Goal: Task Accomplishment & Management: Use online tool/utility

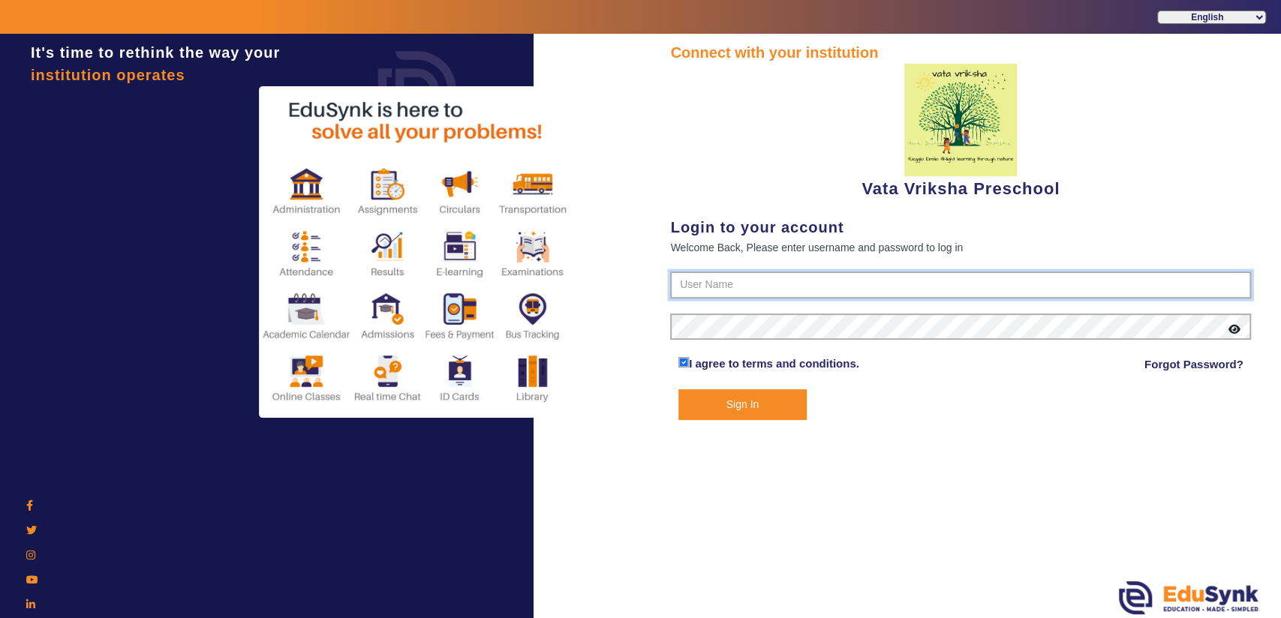
click at [735, 282] on input "text" at bounding box center [960, 285] width 581 height 27
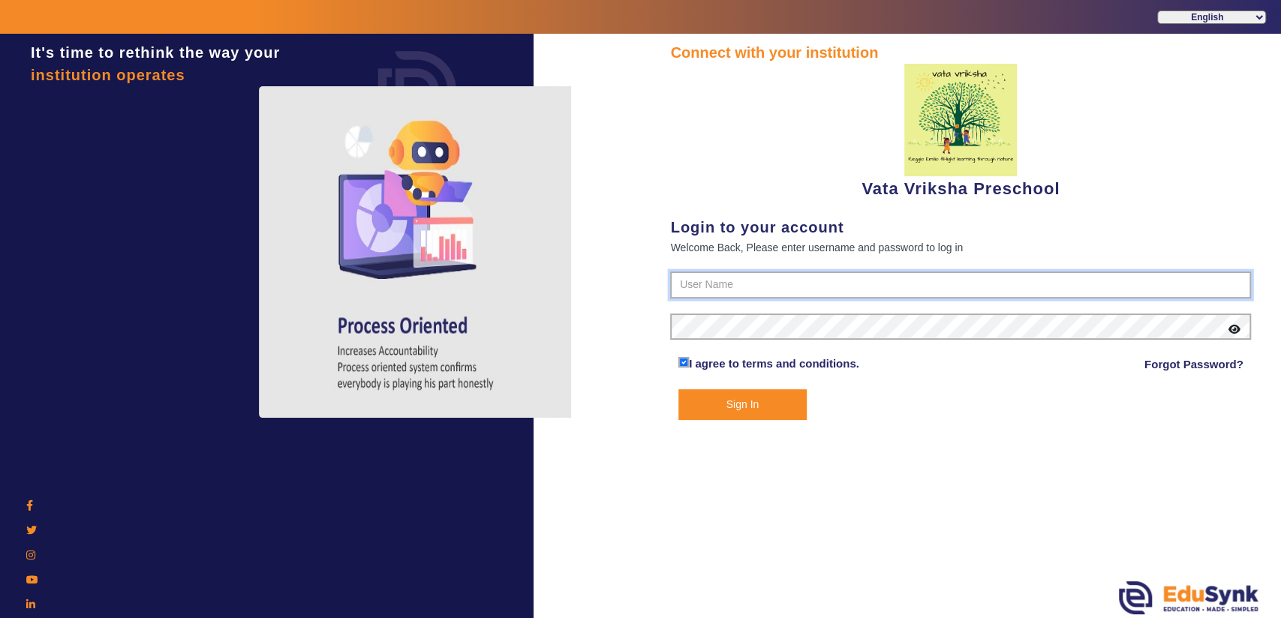
paste input "90742 7082"
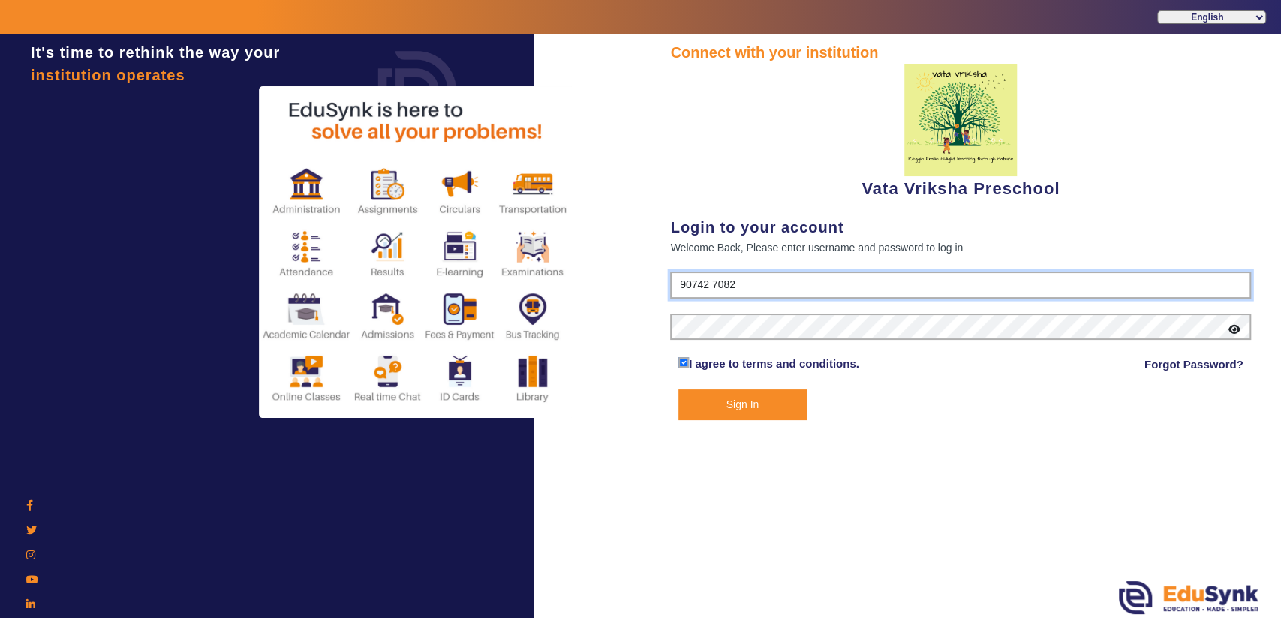
click at [710, 287] on input "90742 7082" at bounding box center [960, 285] width 581 height 27
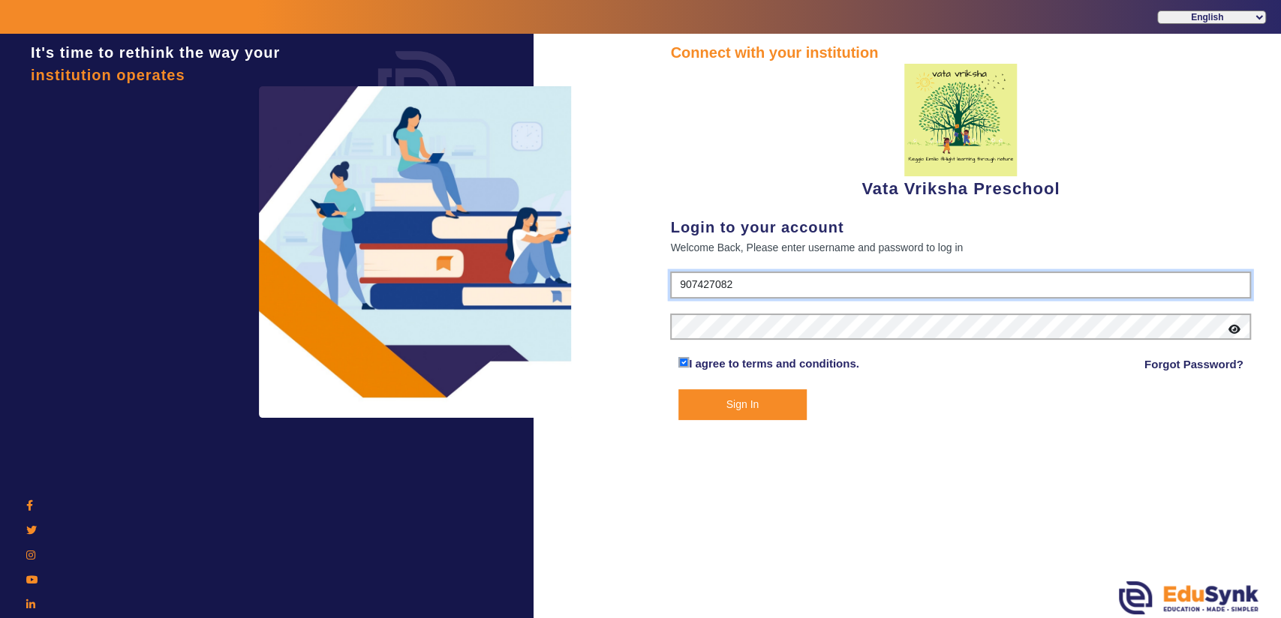
click at [746, 284] on input "907427082" at bounding box center [960, 285] width 581 height 27
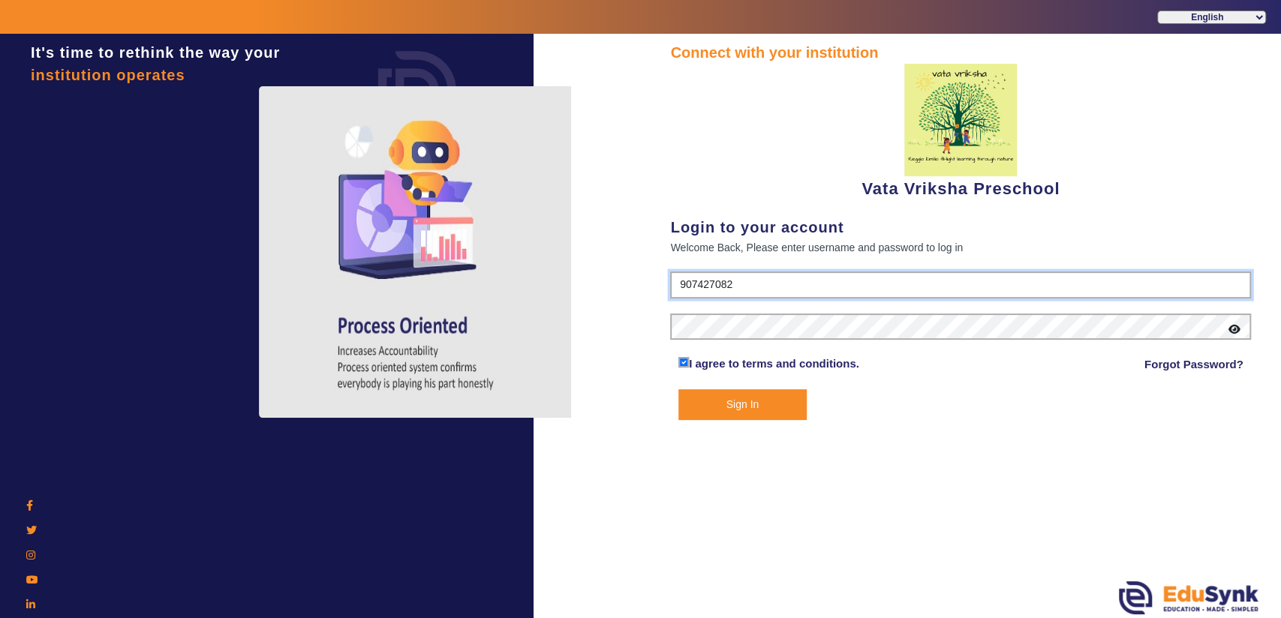
type input "9074270829"
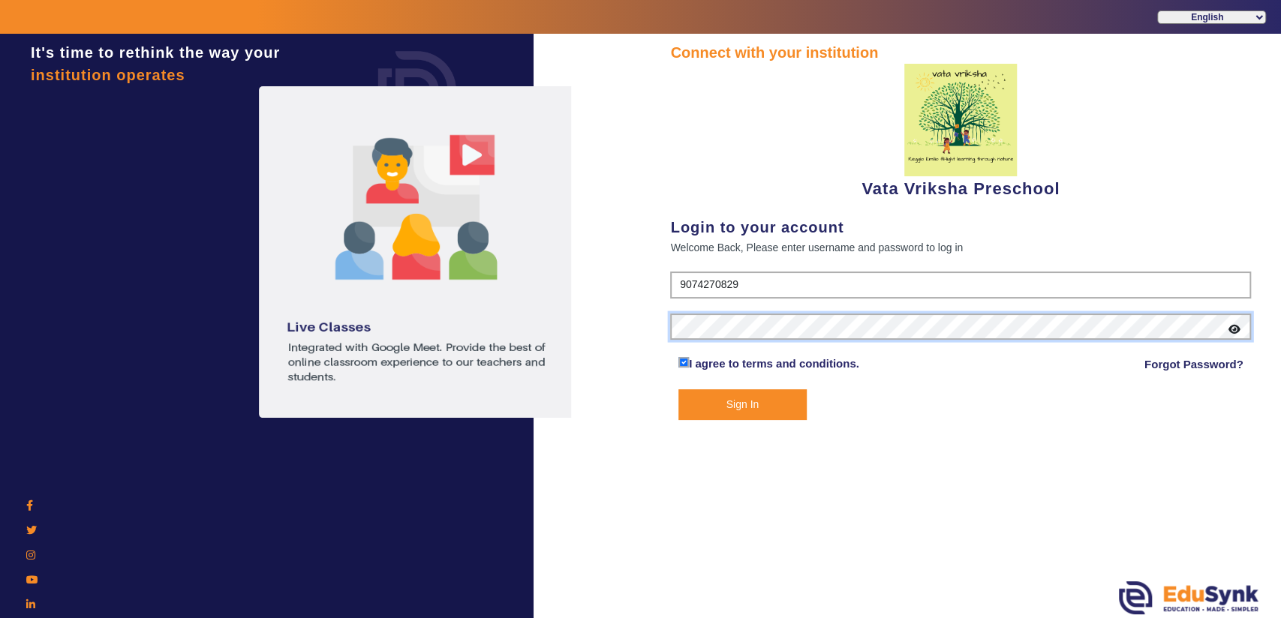
click at [678, 389] on button "Sign In" at bounding box center [742, 404] width 128 height 31
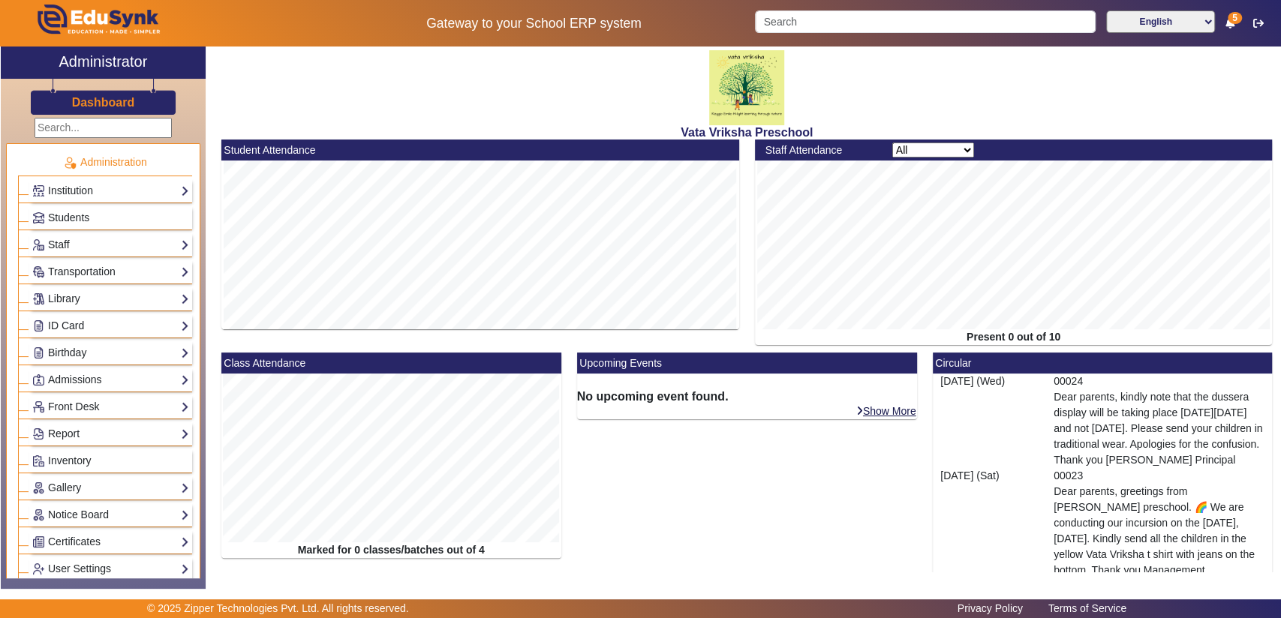
click at [81, 233] on div "Staff Teachers Non Teaching Staff Driver Support Staff" at bounding box center [110, 244] width 163 height 23
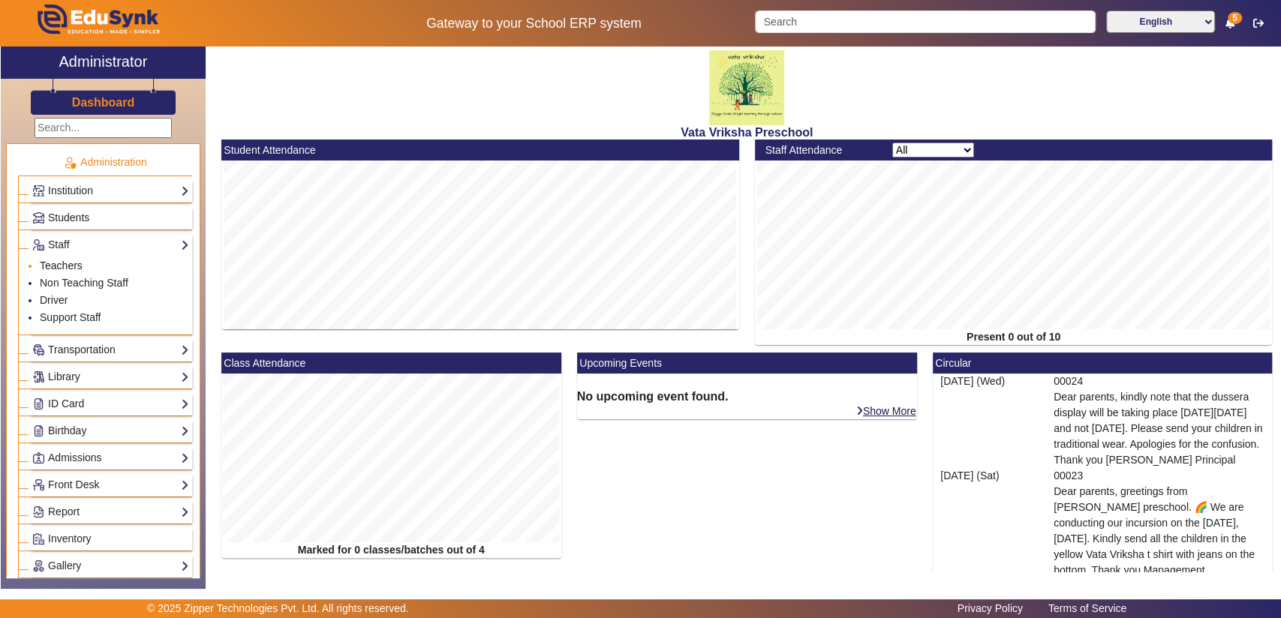
click at [68, 260] on link "Teachers" at bounding box center [61, 266] width 43 height 12
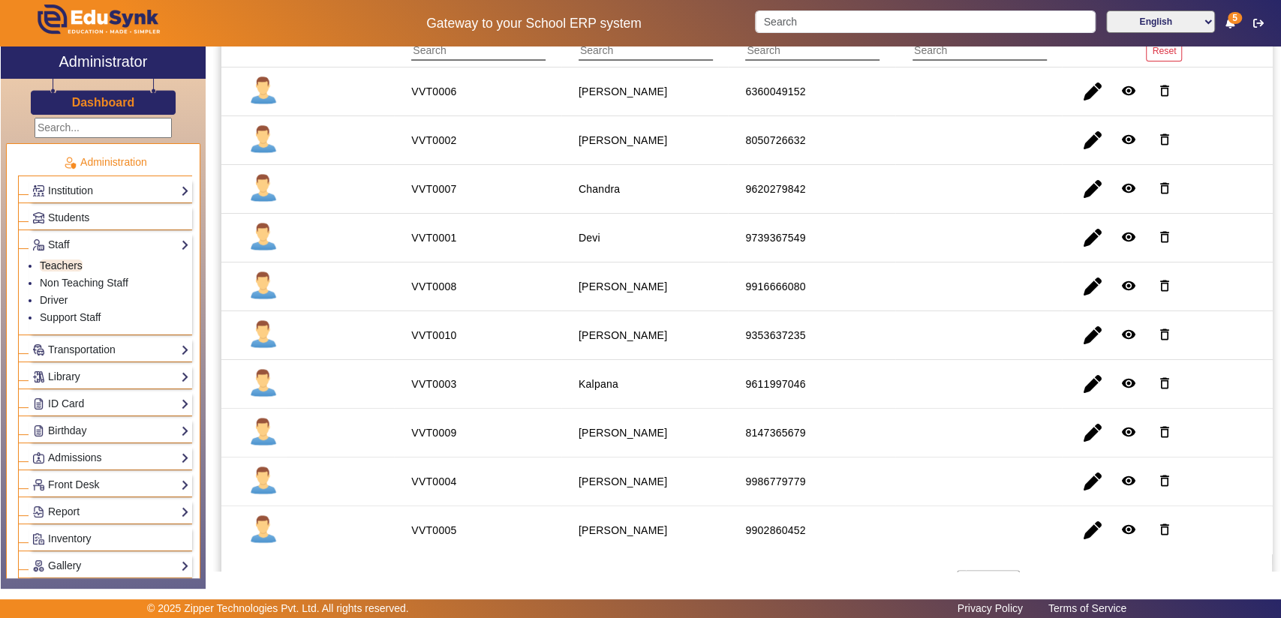
scroll to position [202, 0]
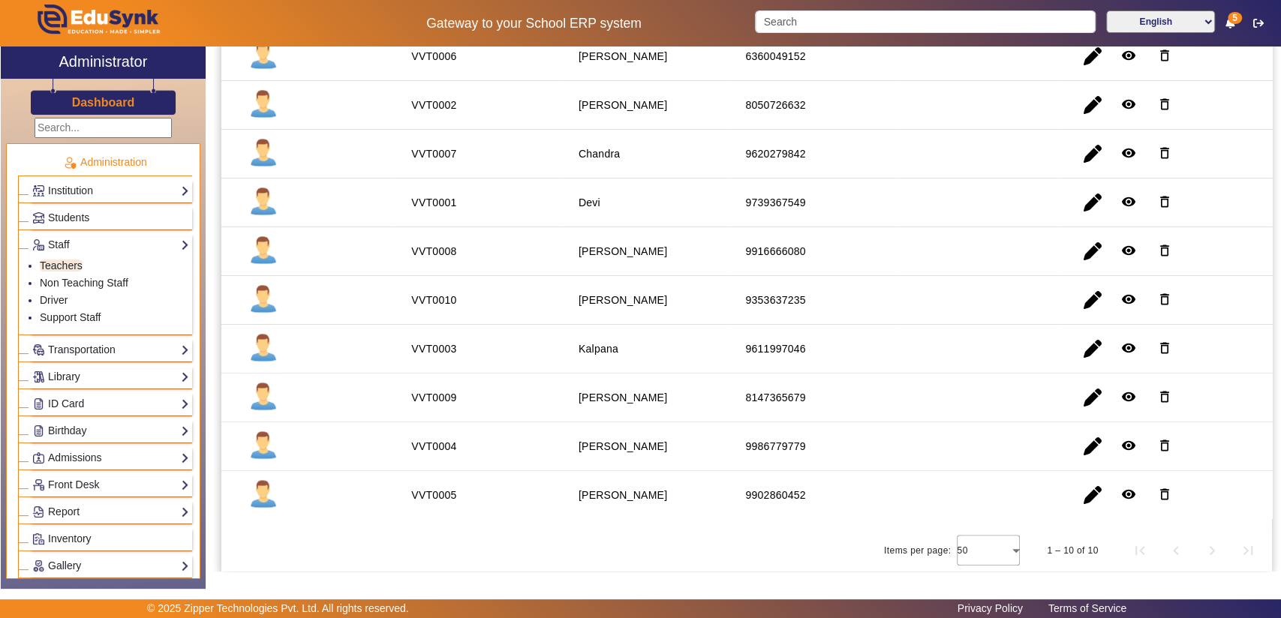
click at [617, 392] on staff-with-status "[PERSON_NAME]" at bounding box center [622, 398] width 89 height 12
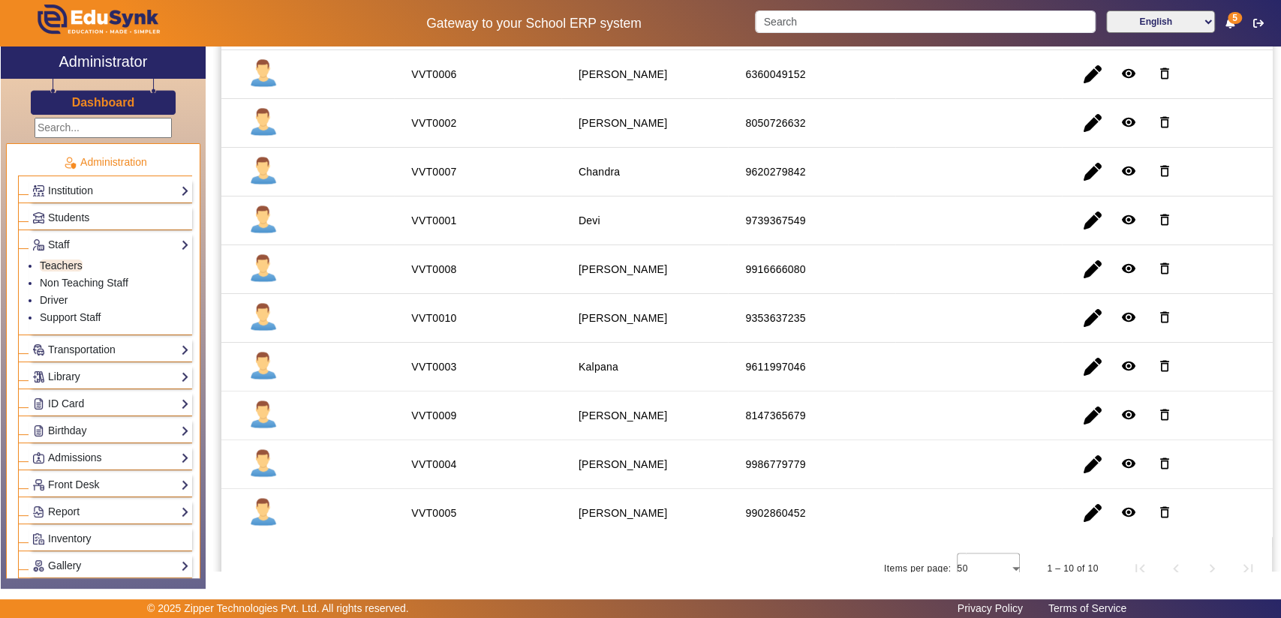
scroll to position [174, 0]
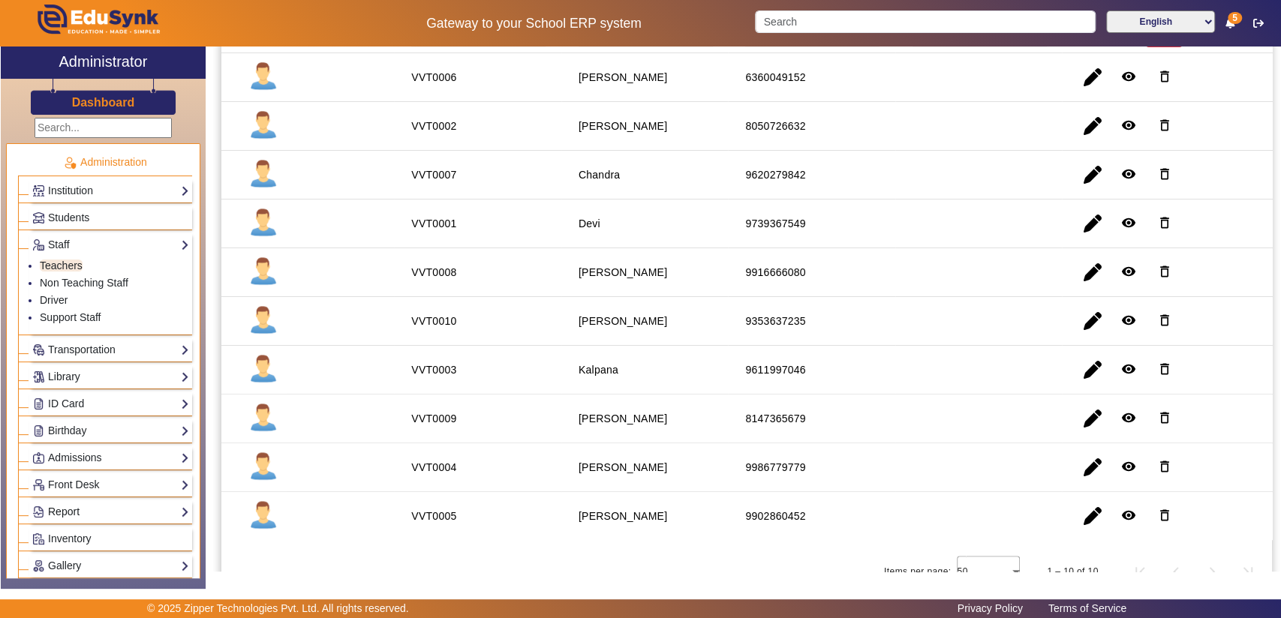
click at [68, 503] on link "Report" at bounding box center [110, 511] width 157 height 17
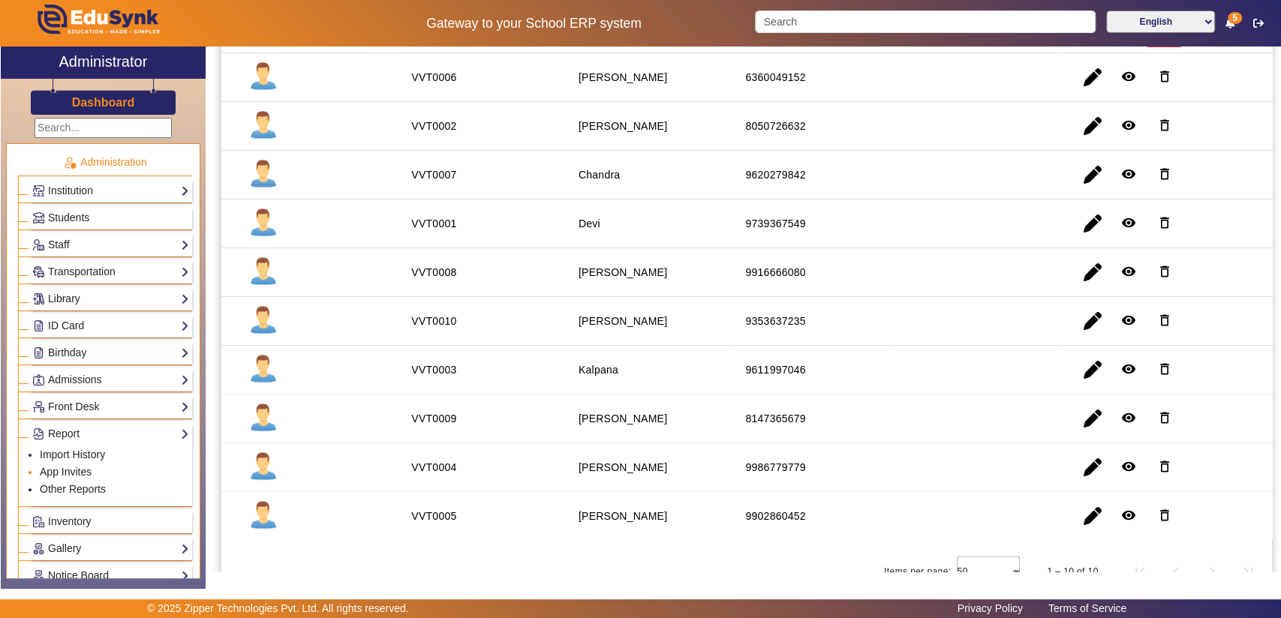
click at [66, 476] on li "App Invites" at bounding box center [114, 472] width 149 height 17
click at [76, 433] on link "Report" at bounding box center [110, 433] width 157 height 17
click at [75, 469] on link "App Invites" at bounding box center [66, 472] width 52 height 12
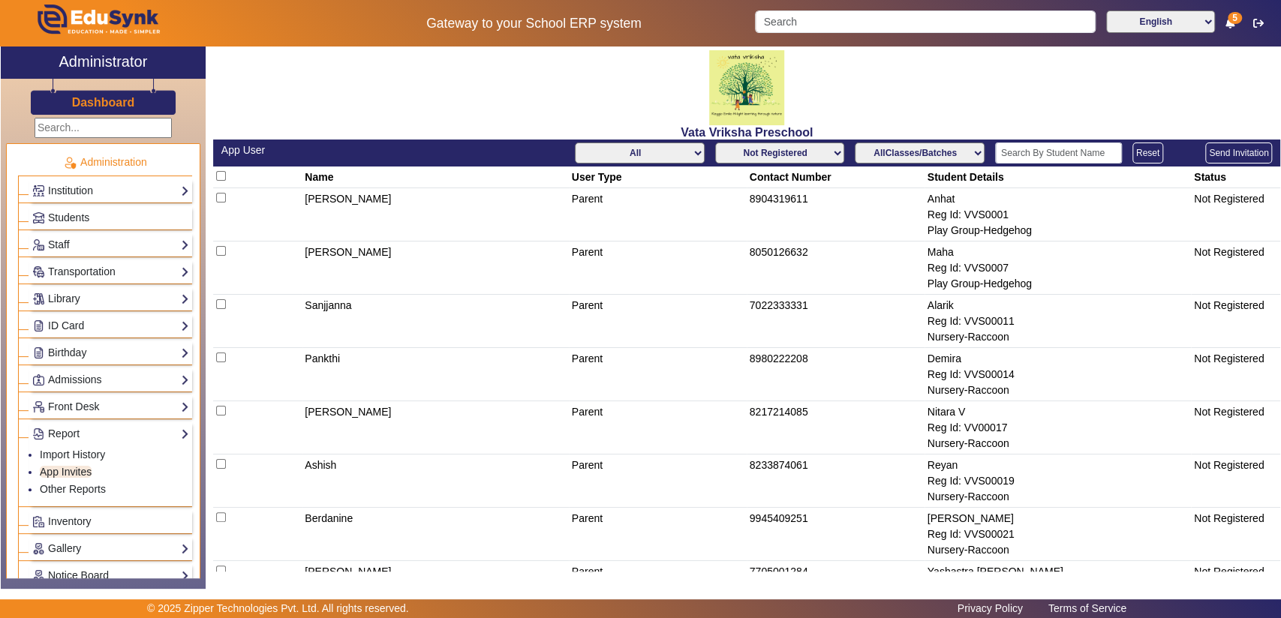
click at [670, 145] on select "All Teacher Parent Driver Support Staff" at bounding box center [639, 153] width 129 height 21
select select "Teacher"
click at [575, 143] on select "All Teacher Parent Driver Support Staff" at bounding box center [639, 153] width 129 height 21
